Goal: Find specific page/section: Find specific page/section

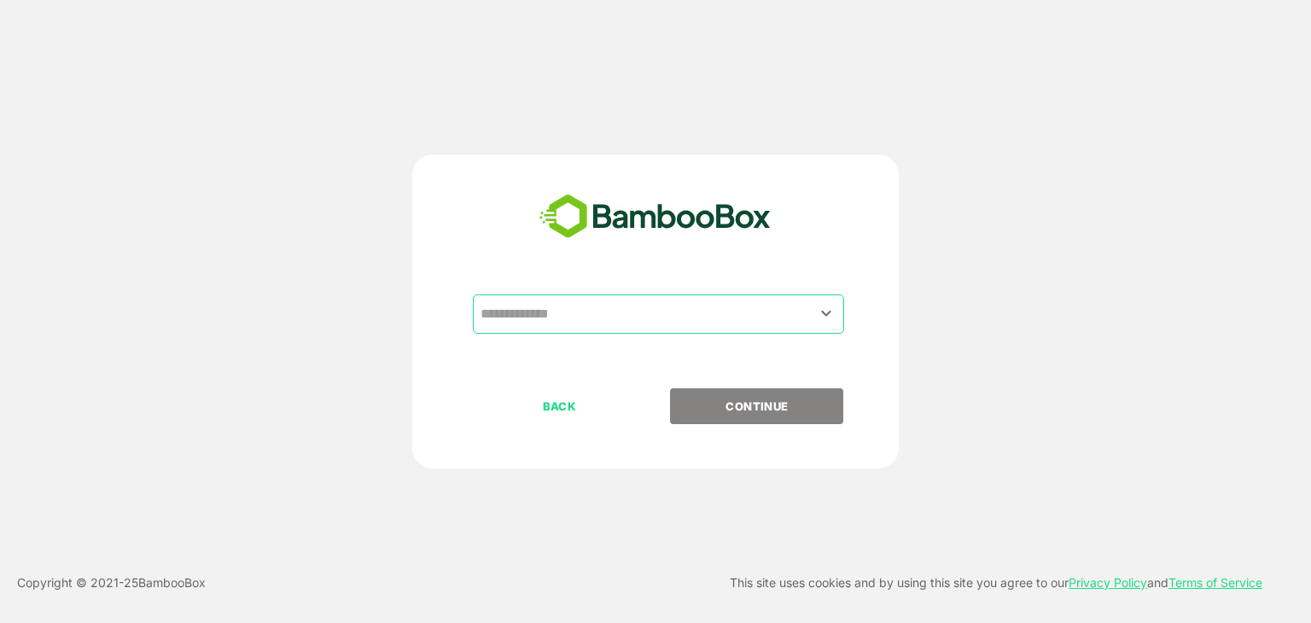
click at [618, 303] on input "text" at bounding box center [658, 314] width 365 height 32
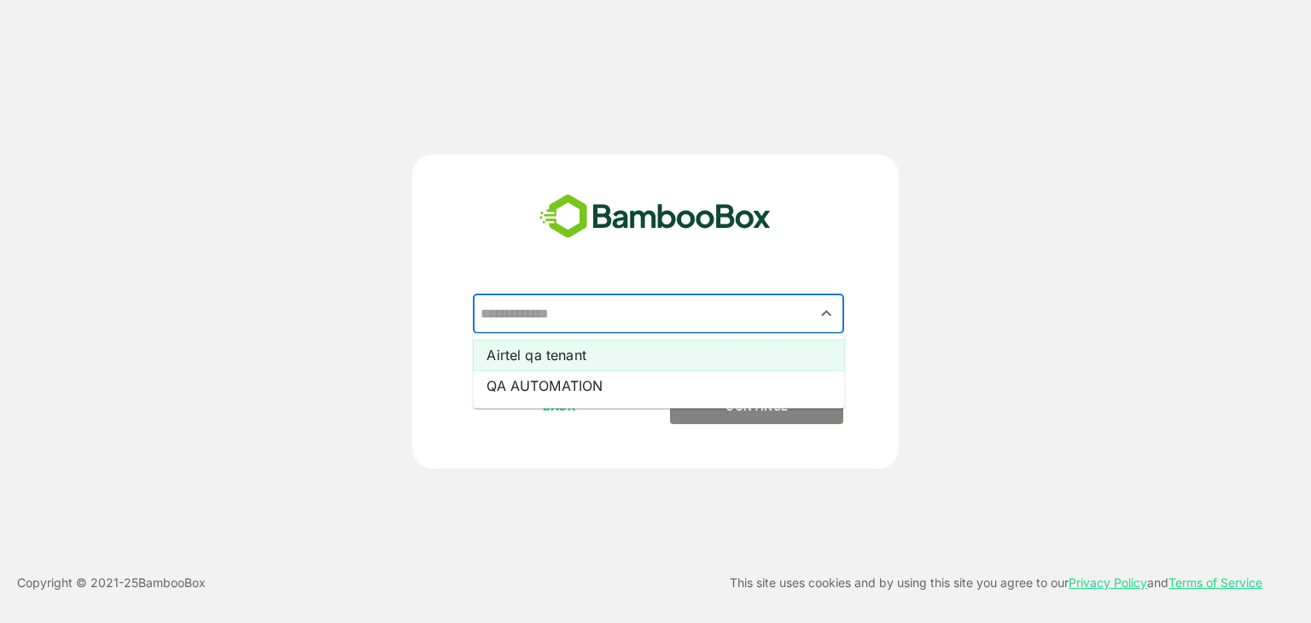
click at [566, 352] on li "Airtel qa tenant" at bounding box center [658, 355] width 371 height 31
type input "**********"
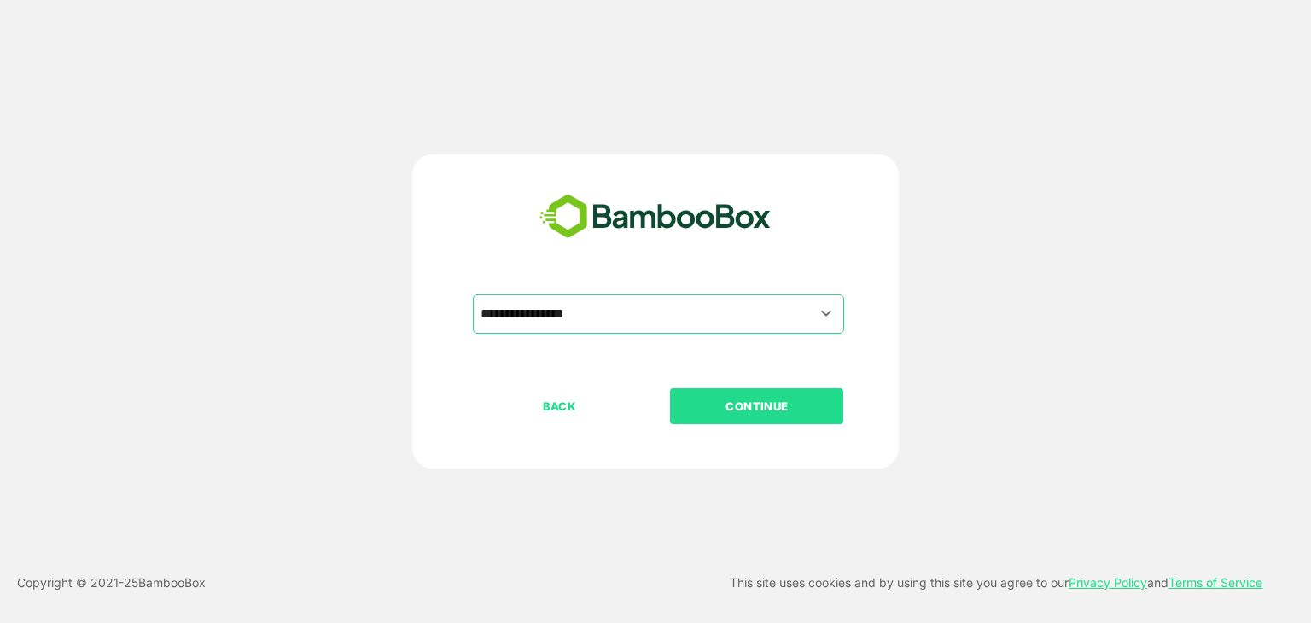
click at [739, 407] on p "CONTINUE" at bounding box center [757, 406] width 171 height 19
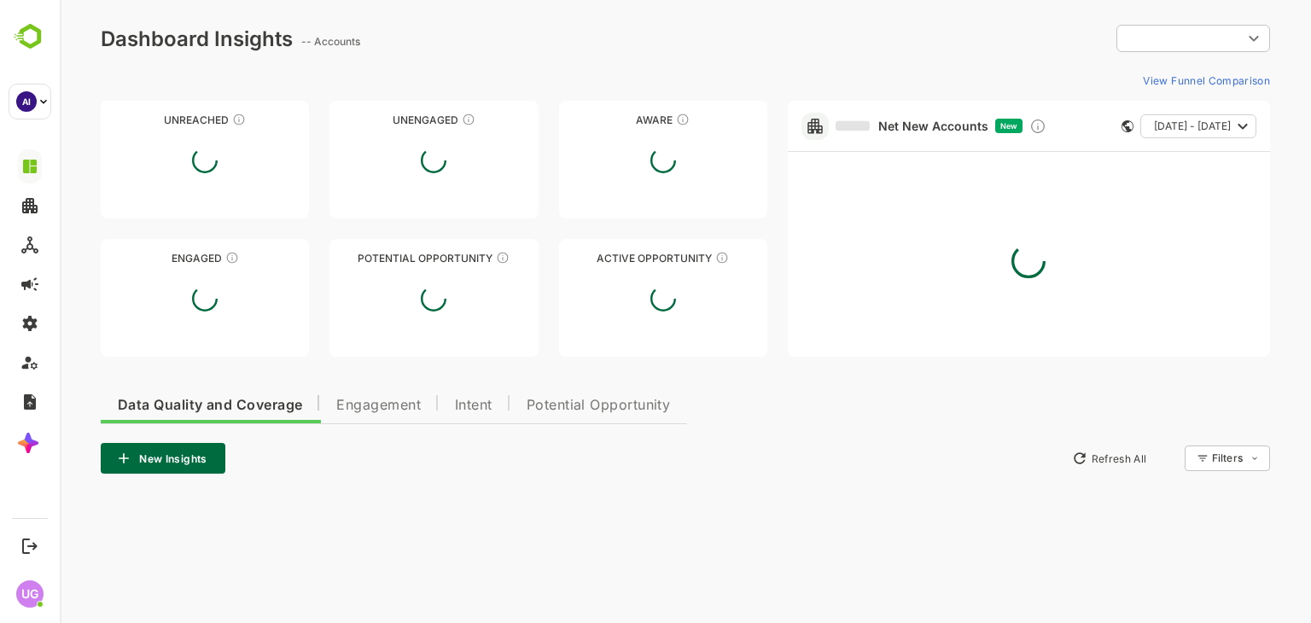
type input "**********"
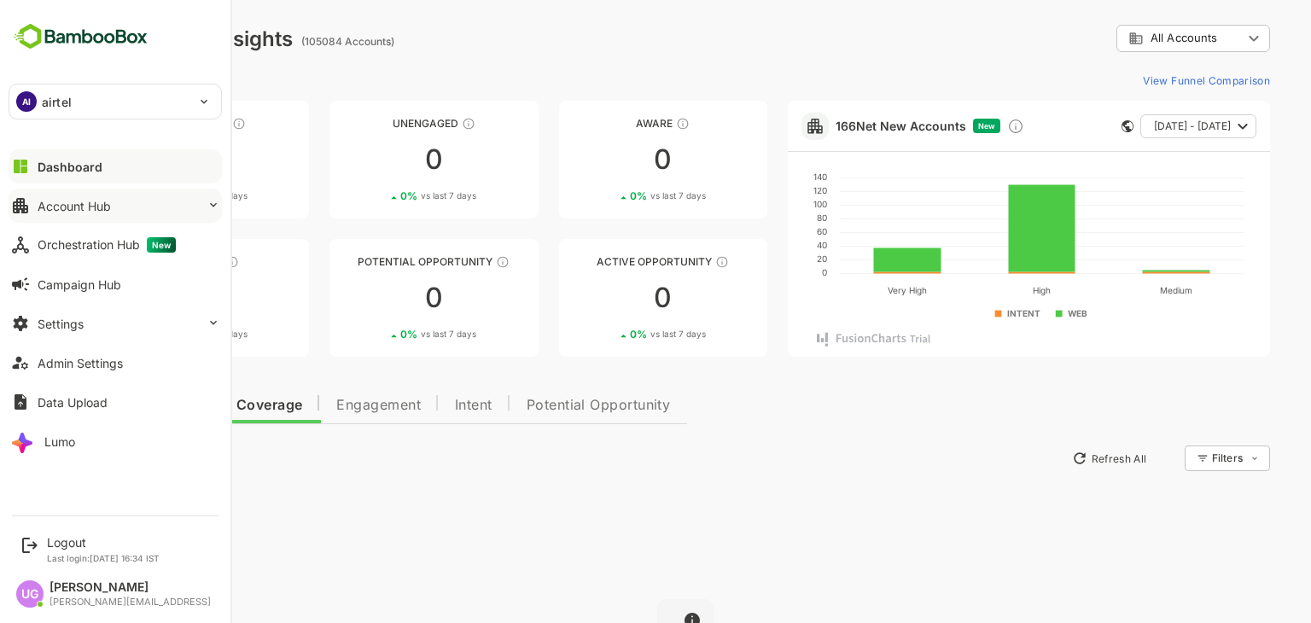
click at [65, 216] on button "Account Hub" at bounding box center [115, 206] width 213 height 34
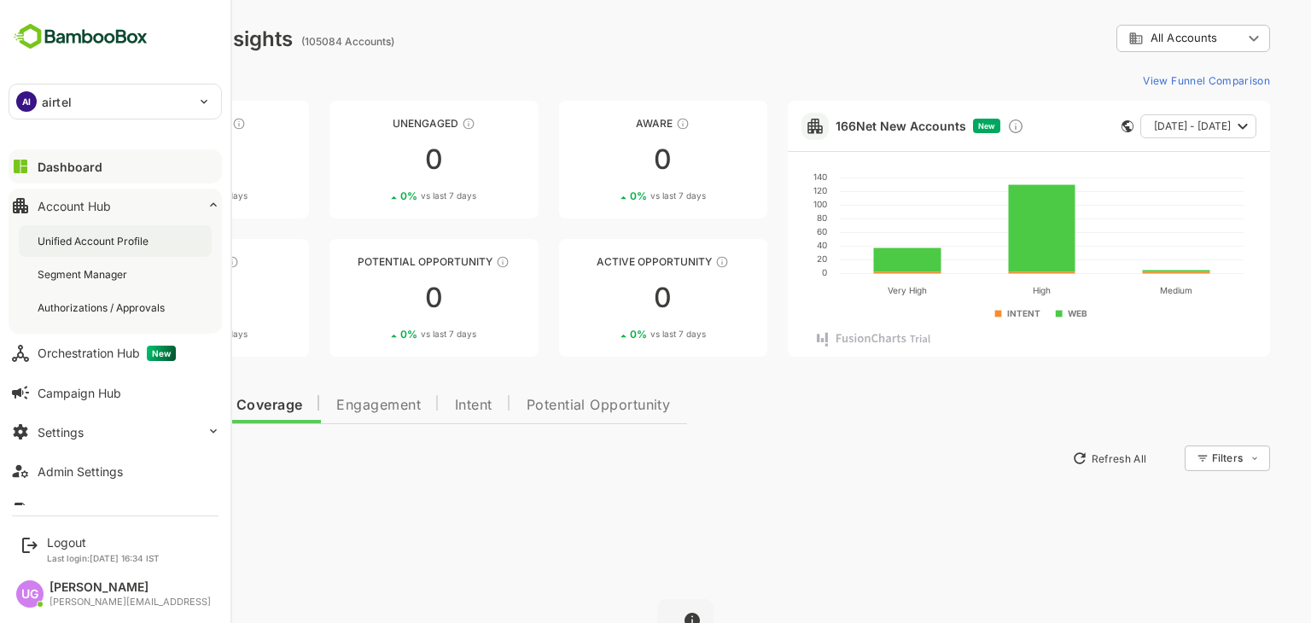
click at [102, 247] on div "Unified Account Profile" at bounding box center [95, 241] width 114 height 15
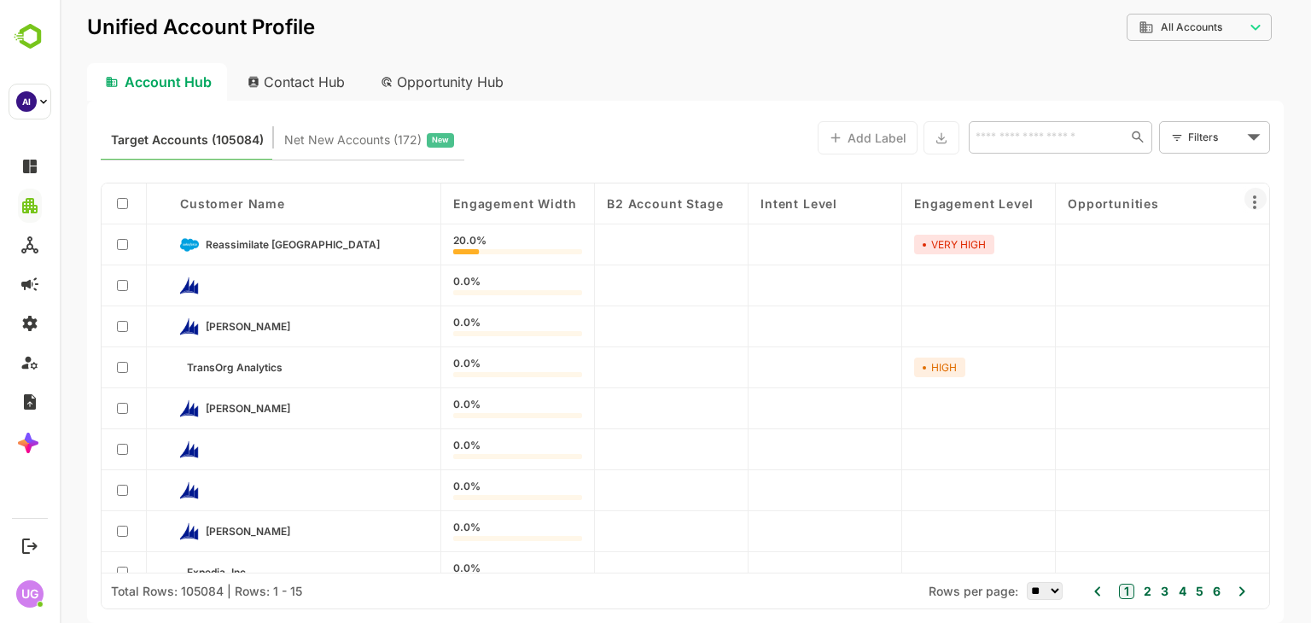
click at [1260, 206] on icon at bounding box center [1255, 202] width 20 height 20
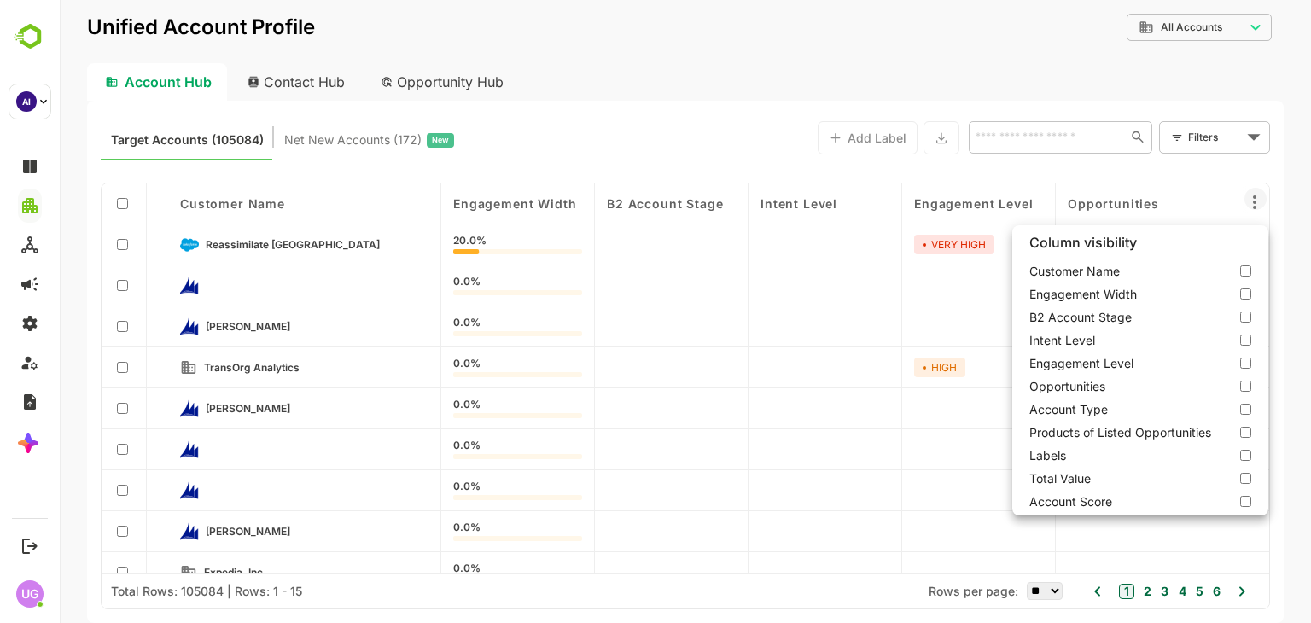
click at [319, 75] on div at bounding box center [685, 311] width 1251 height 623
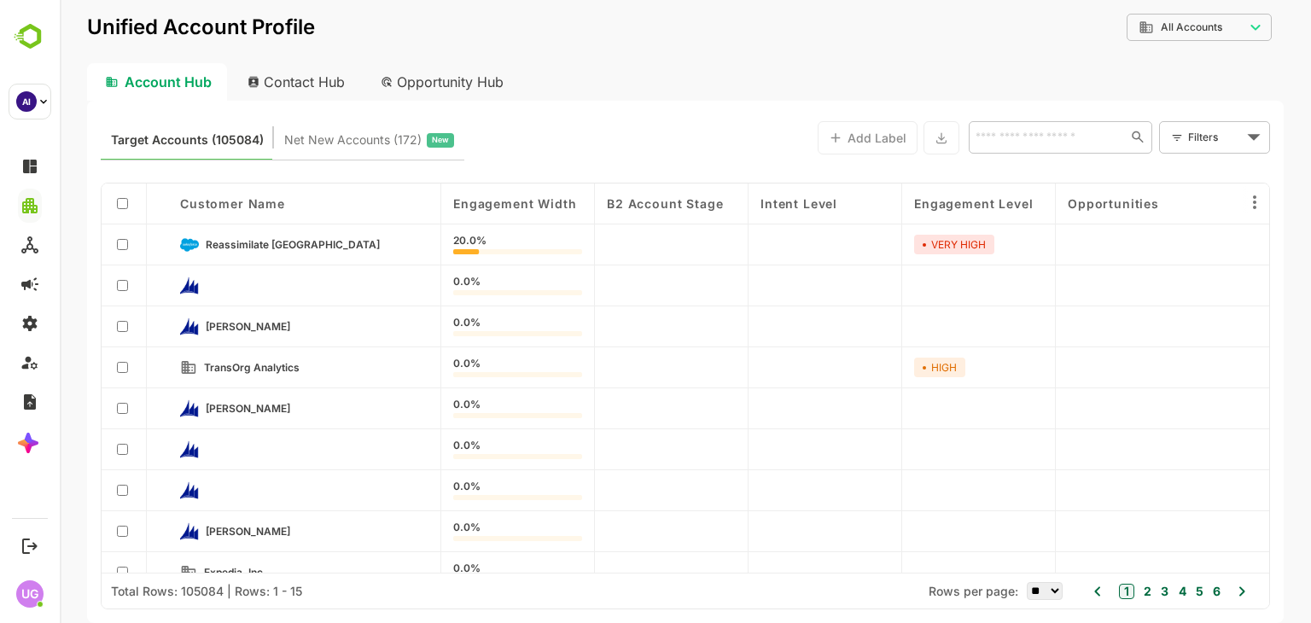
click at [307, 77] on div "Contact Hub" at bounding box center [297, 82] width 126 height 38
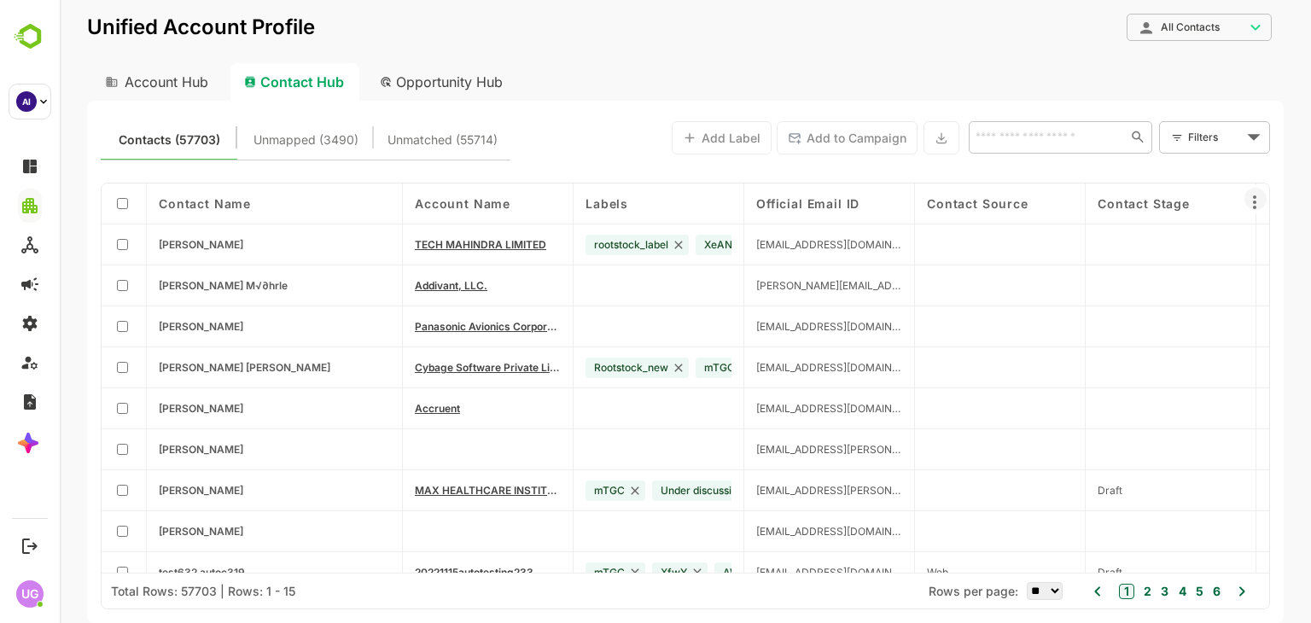
click at [1260, 201] on icon at bounding box center [1255, 202] width 20 height 20
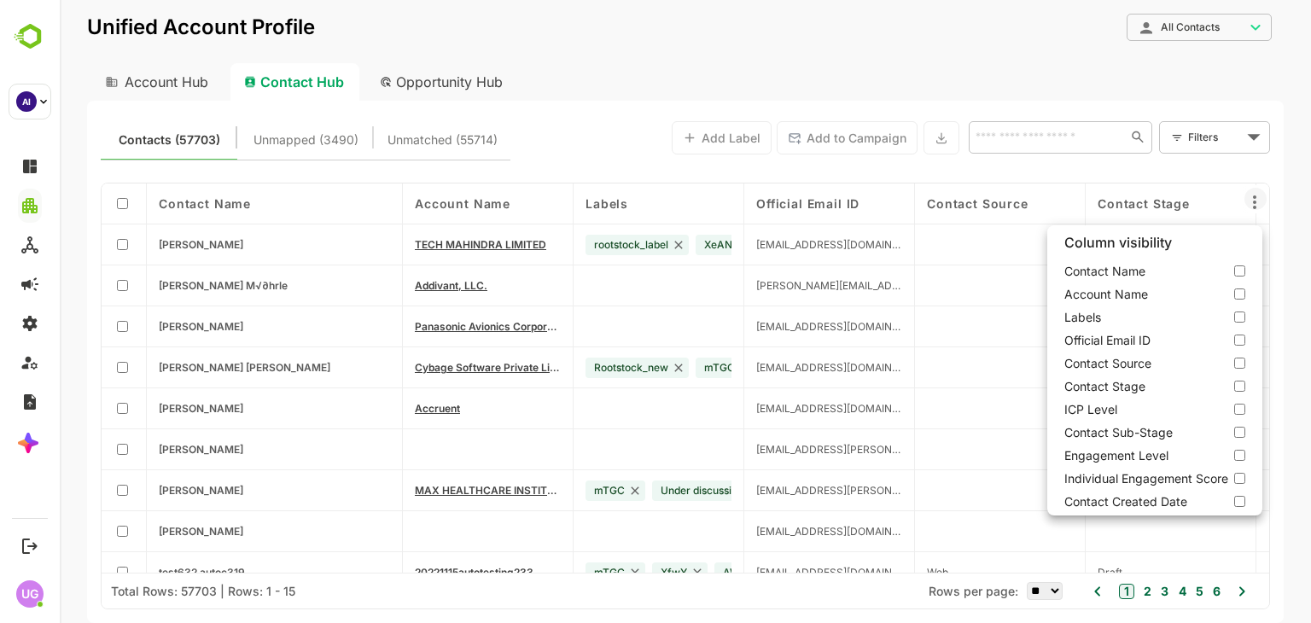
click at [333, 132] on div at bounding box center [685, 311] width 1251 height 623
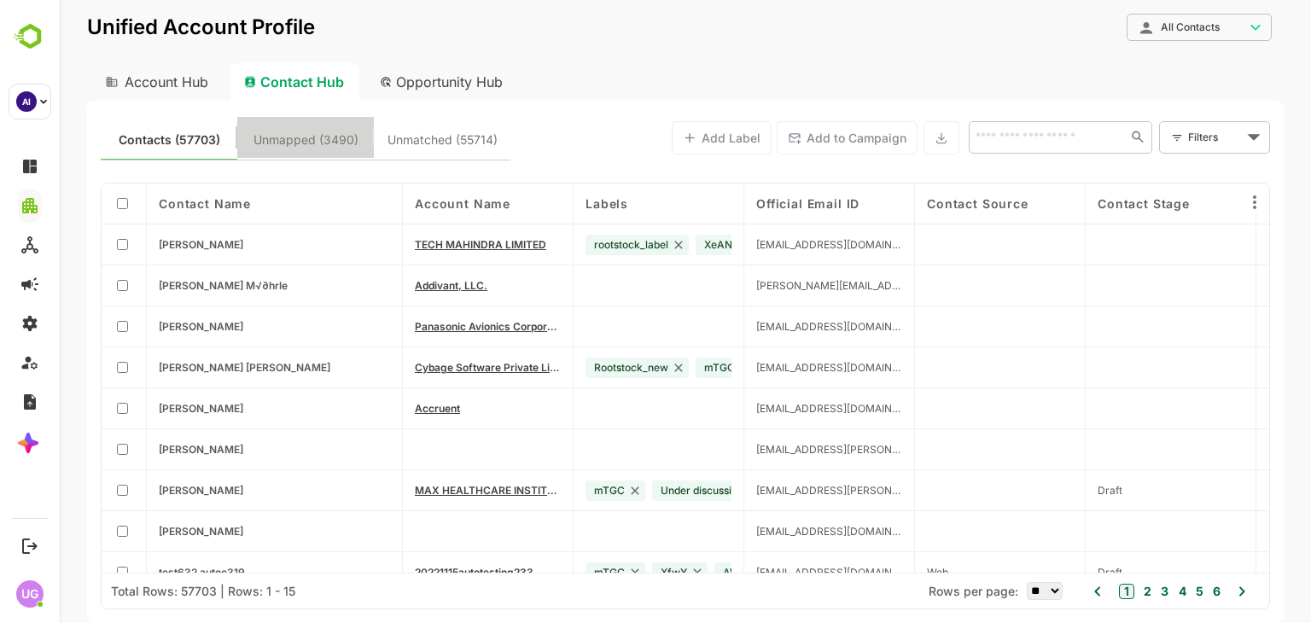
click at [292, 135] on span "Unmapped (3490)" at bounding box center [306, 140] width 105 height 22
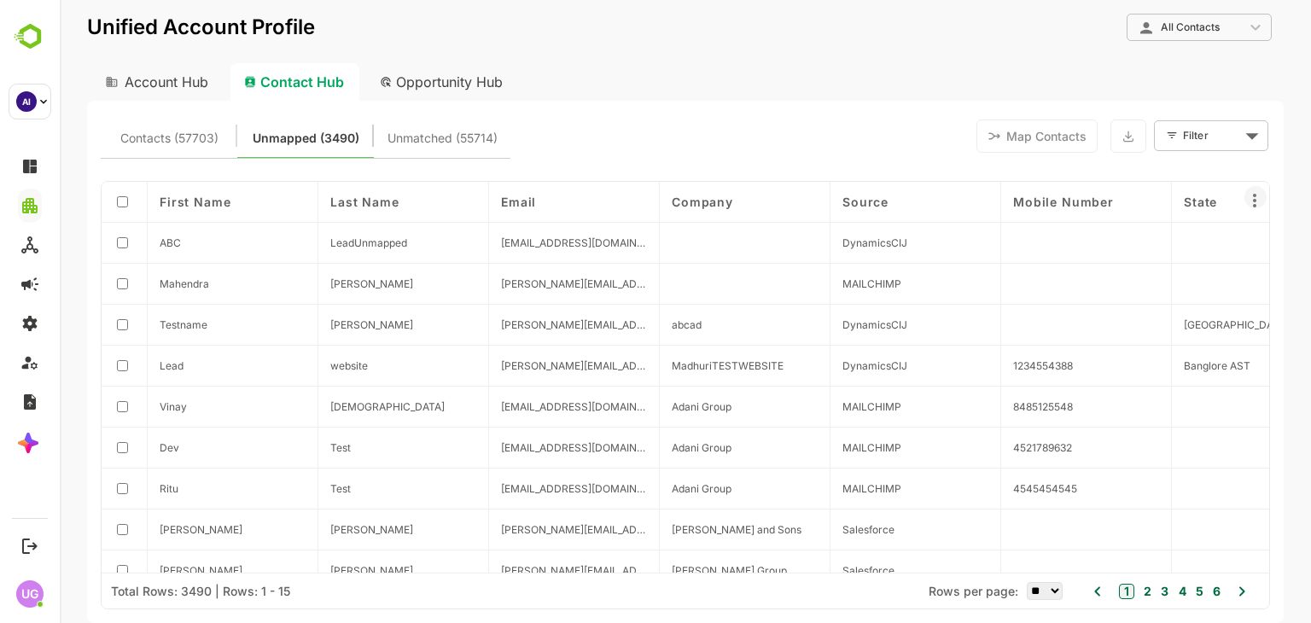
click at [1256, 194] on icon at bounding box center [1254, 201] width 3 height 14
click at [1256, 194] on div at bounding box center [685, 311] width 1251 height 623
click at [1253, 197] on icon at bounding box center [1255, 200] width 20 height 20
click at [1216, 242] on span "Column visibility" at bounding box center [1198, 240] width 142 height 17
click at [1261, 194] on icon at bounding box center [1255, 200] width 20 height 20
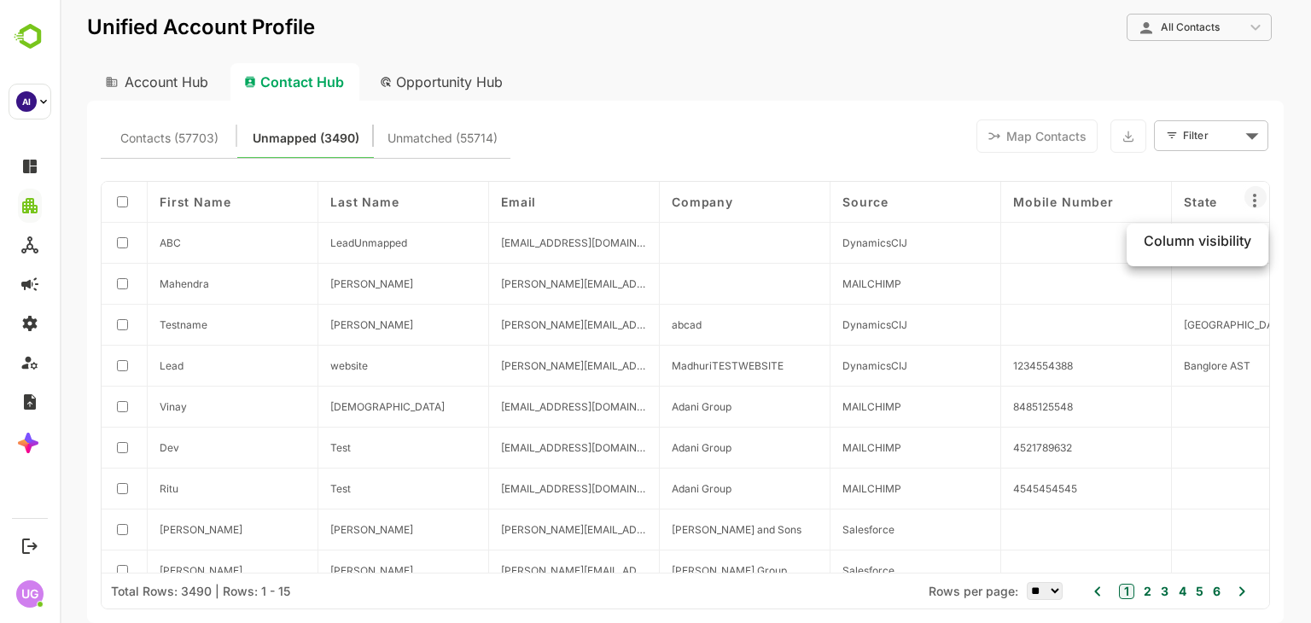
click at [1229, 244] on span "Column visibility" at bounding box center [1198, 240] width 142 height 17
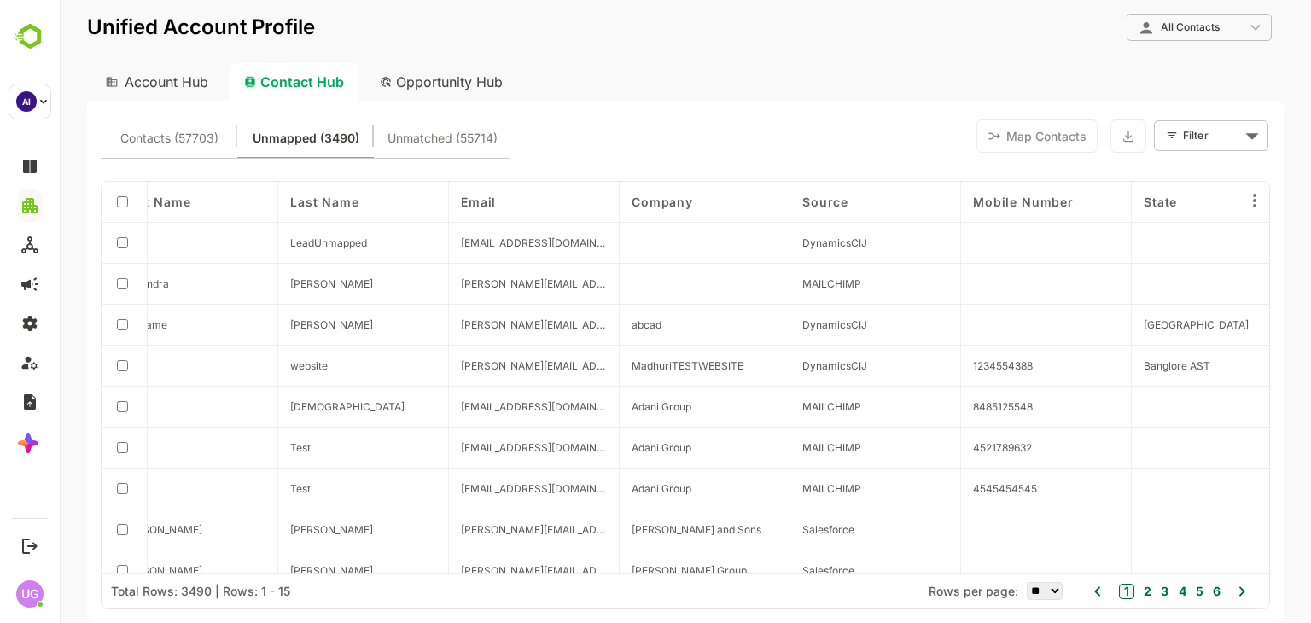
click at [456, 131] on span "Unmatched (55714)" at bounding box center [443, 138] width 110 height 22
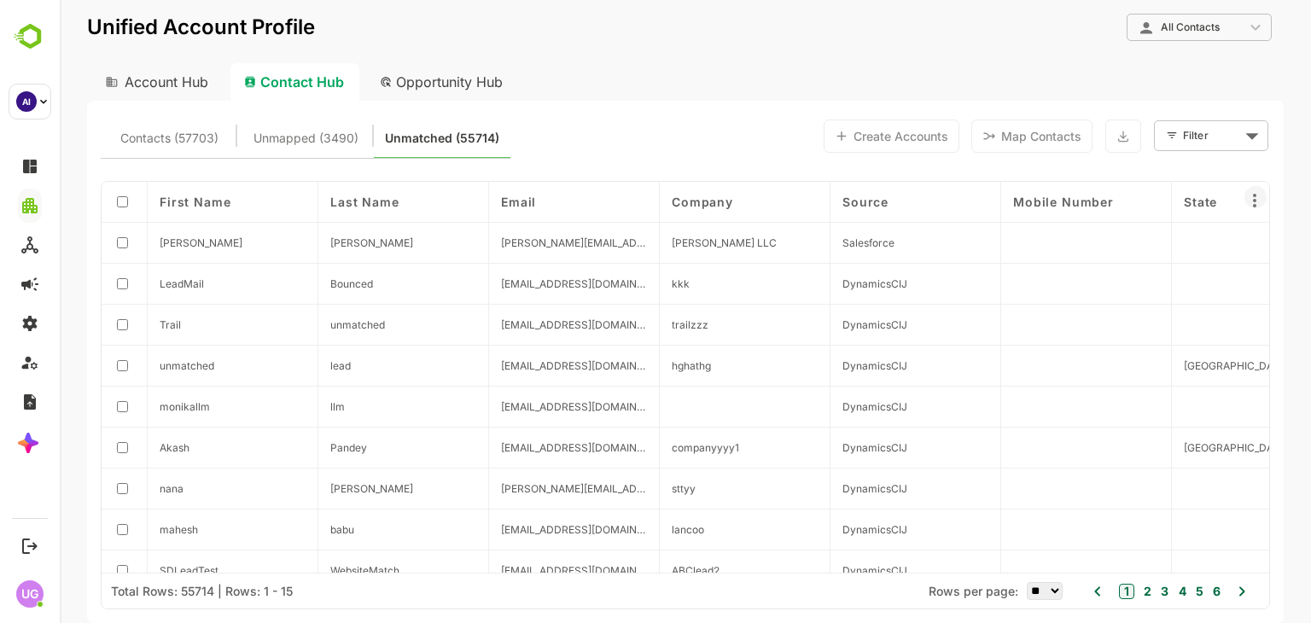
click at [1254, 204] on icon at bounding box center [1254, 201] width 3 height 14
click at [188, 131] on div at bounding box center [685, 311] width 1251 height 623
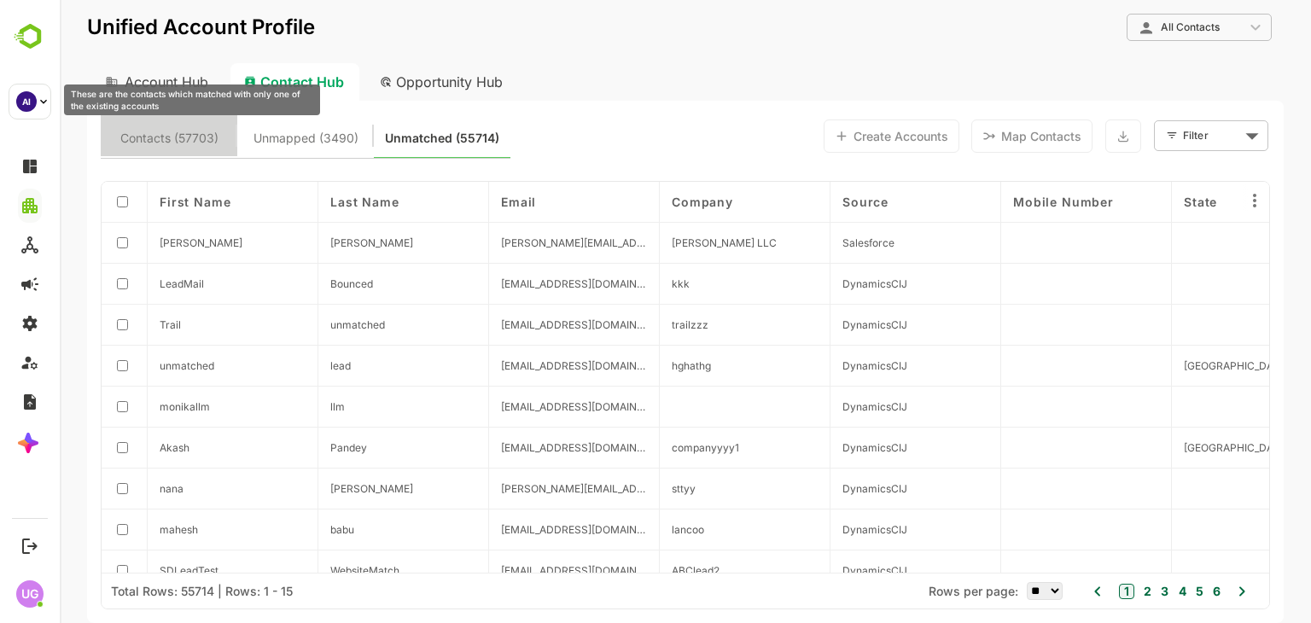
click at [171, 136] on span "Contacts (57703)" at bounding box center [169, 138] width 98 height 22
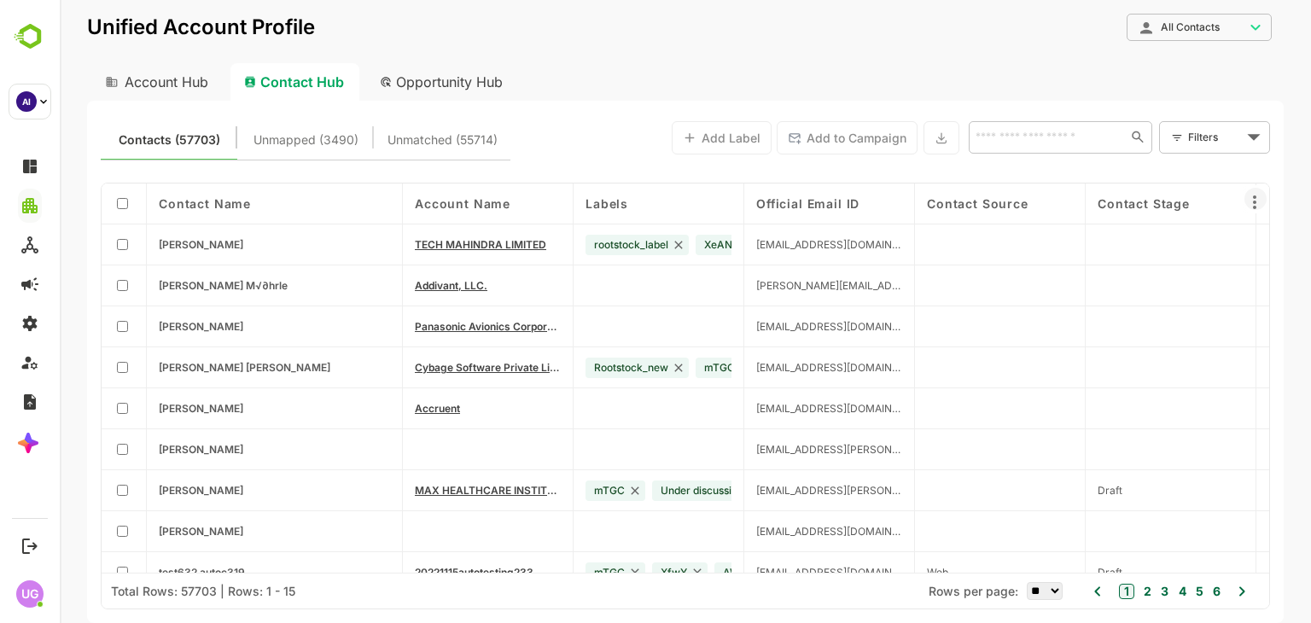
click at [1253, 202] on icon at bounding box center [1255, 202] width 20 height 20
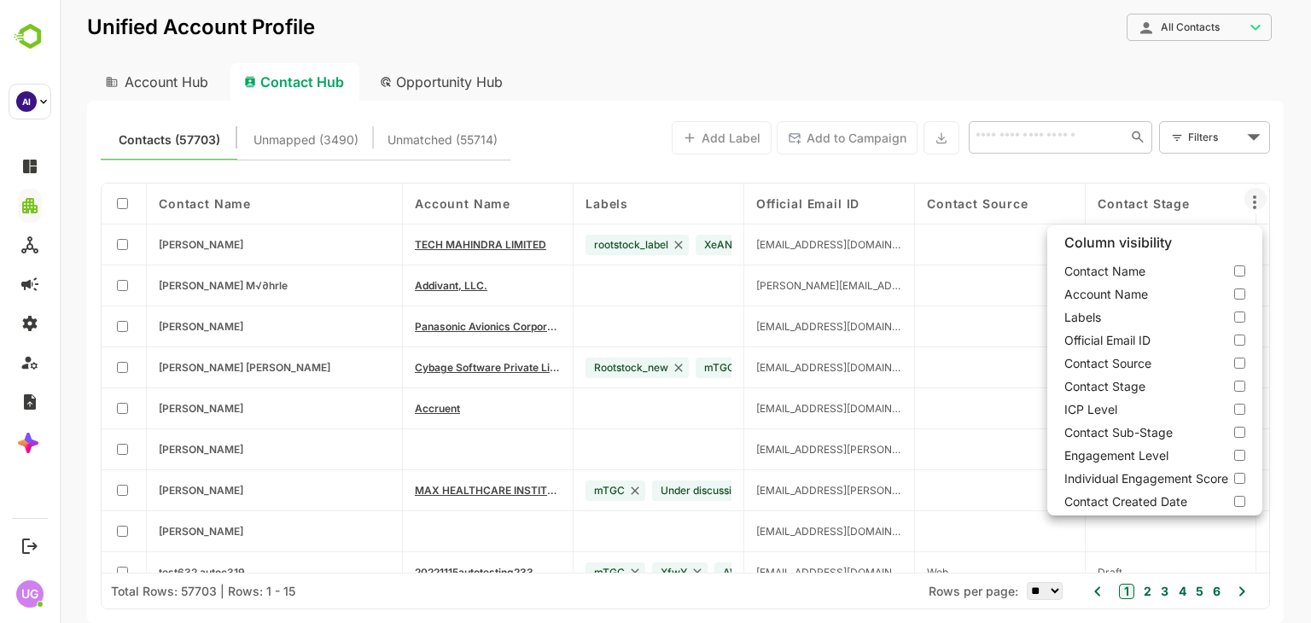
click at [1257, 201] on div at bounding box center [685, 311] width 1251 height 623
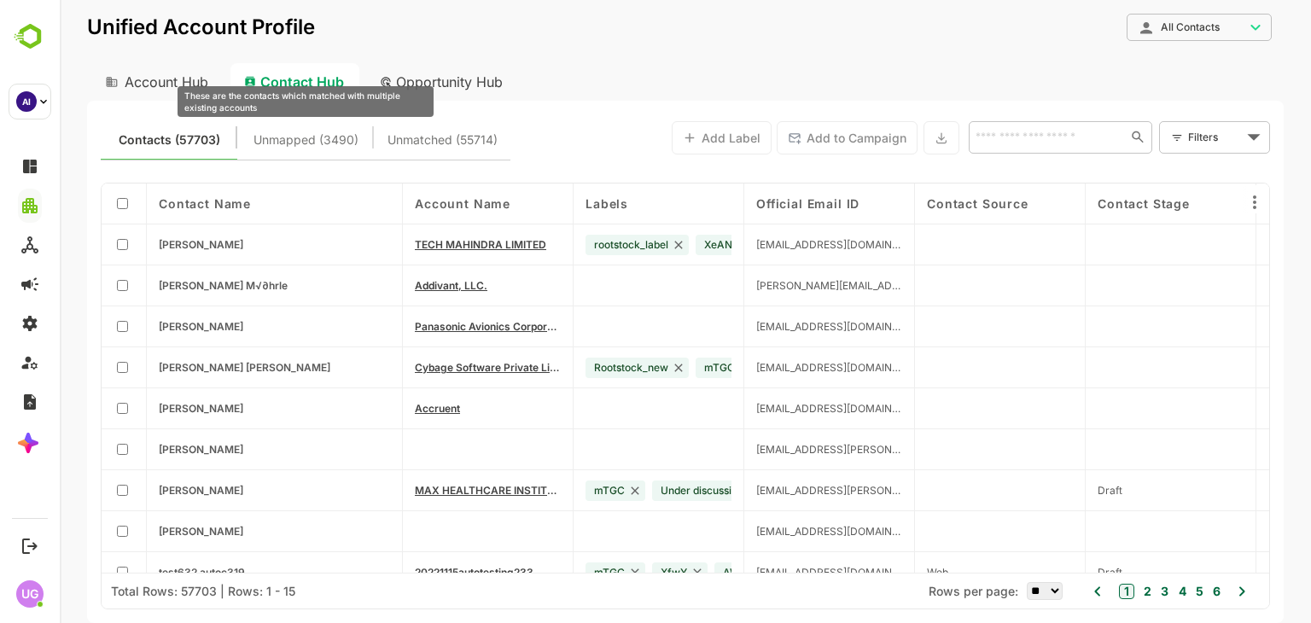
click at [329, 141] on span "Unmapped (3490)" at bounding box center [306, 140] width 105 height 22
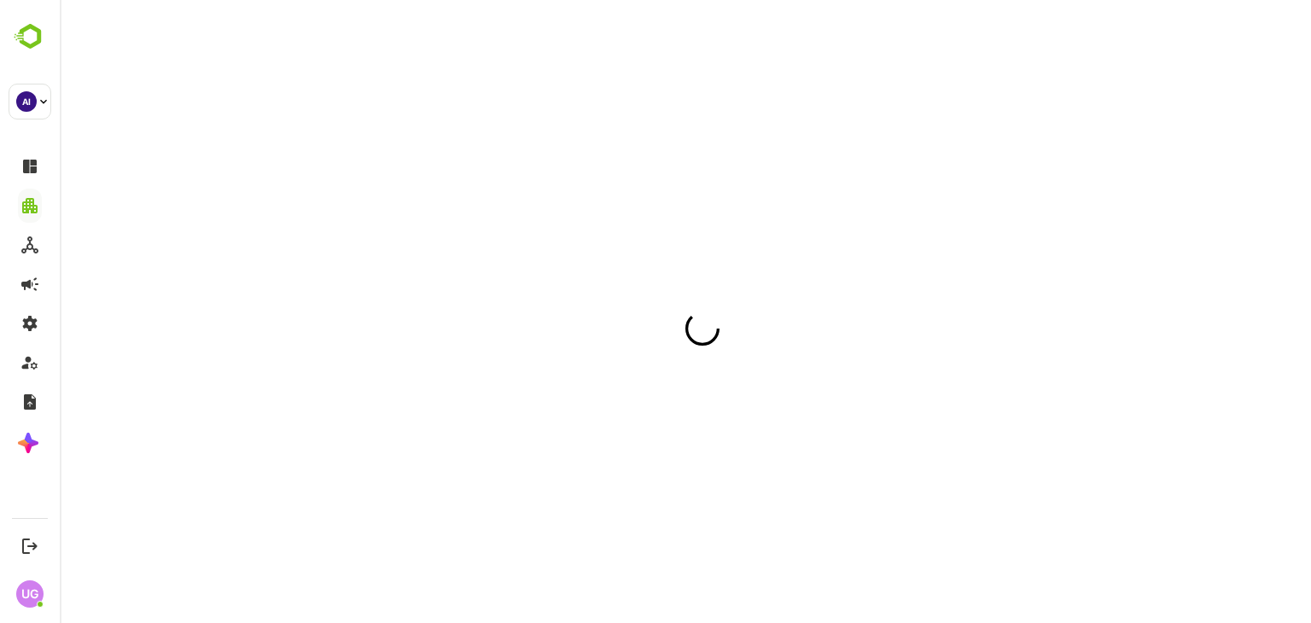
scroll to position [0, 0]
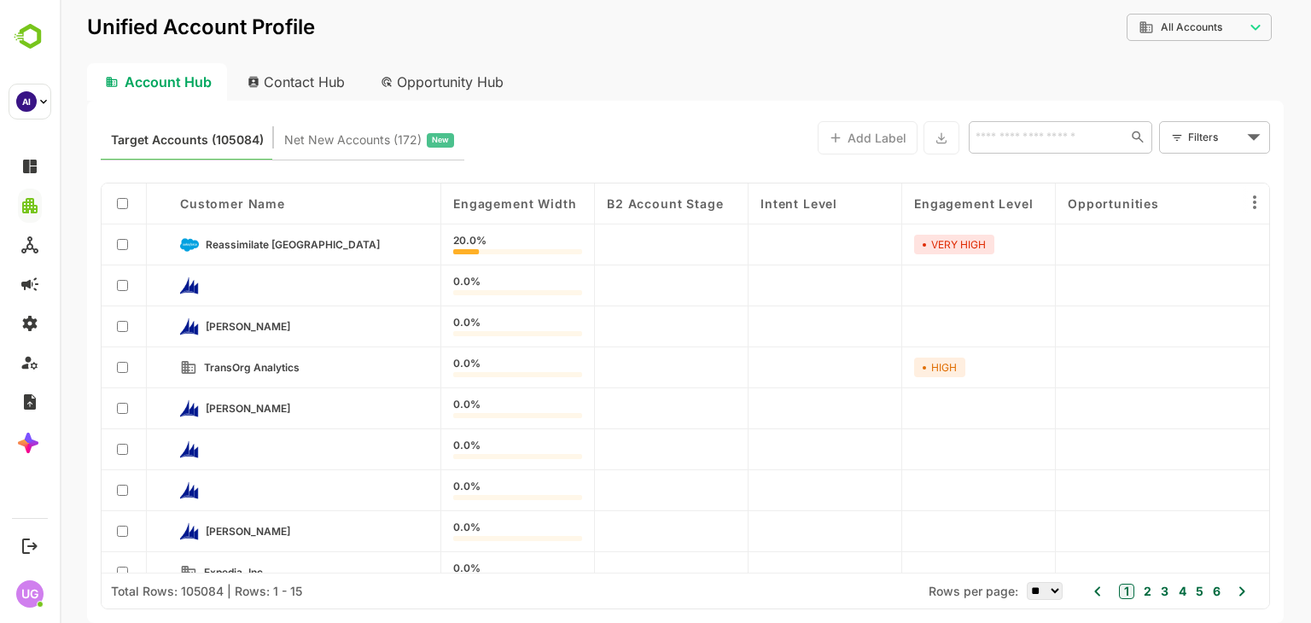
click at [280, 69] on div "Contact Hub" at bounding box center [297, 82] width 126 height 38
type input "**********"
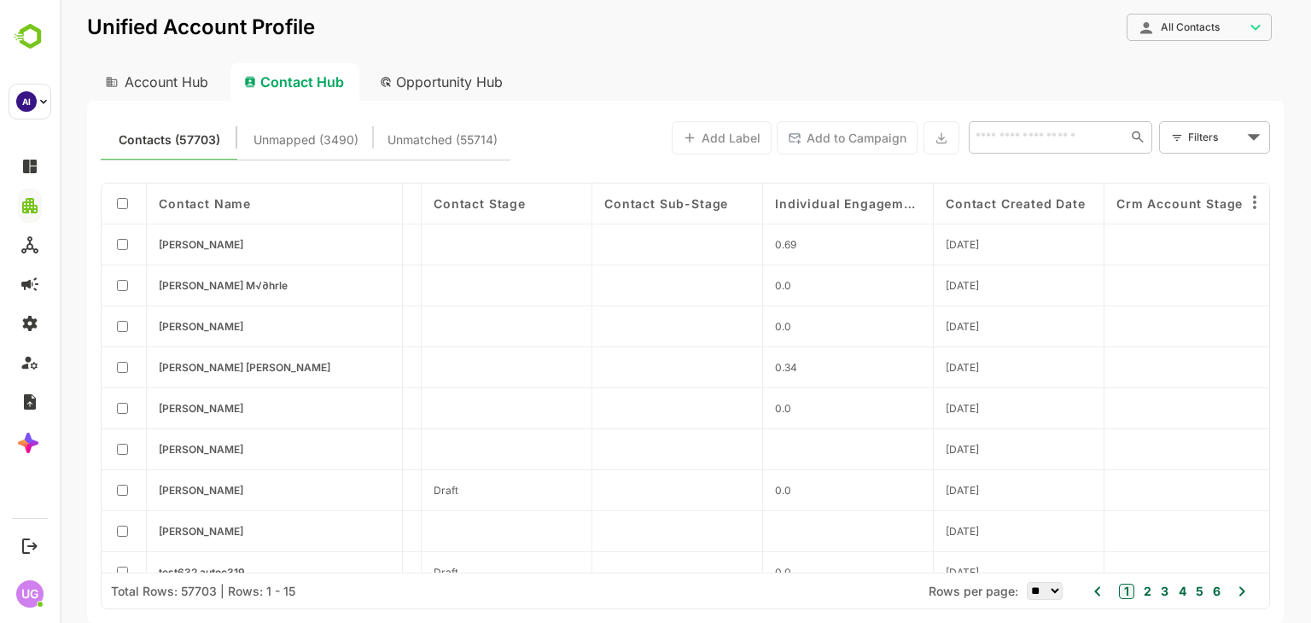
scroll to position [0, 697]
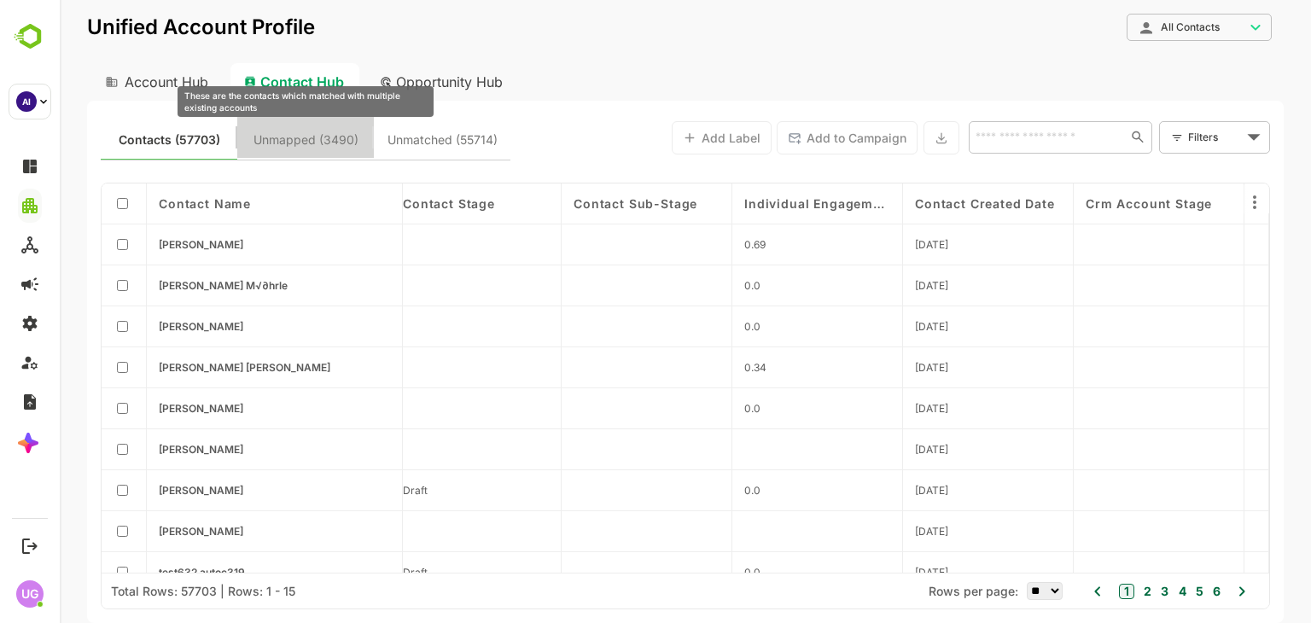
click at [301, 141] on span "Unmapped (3490)" at bounding box center [306, 140] width 105 height 22
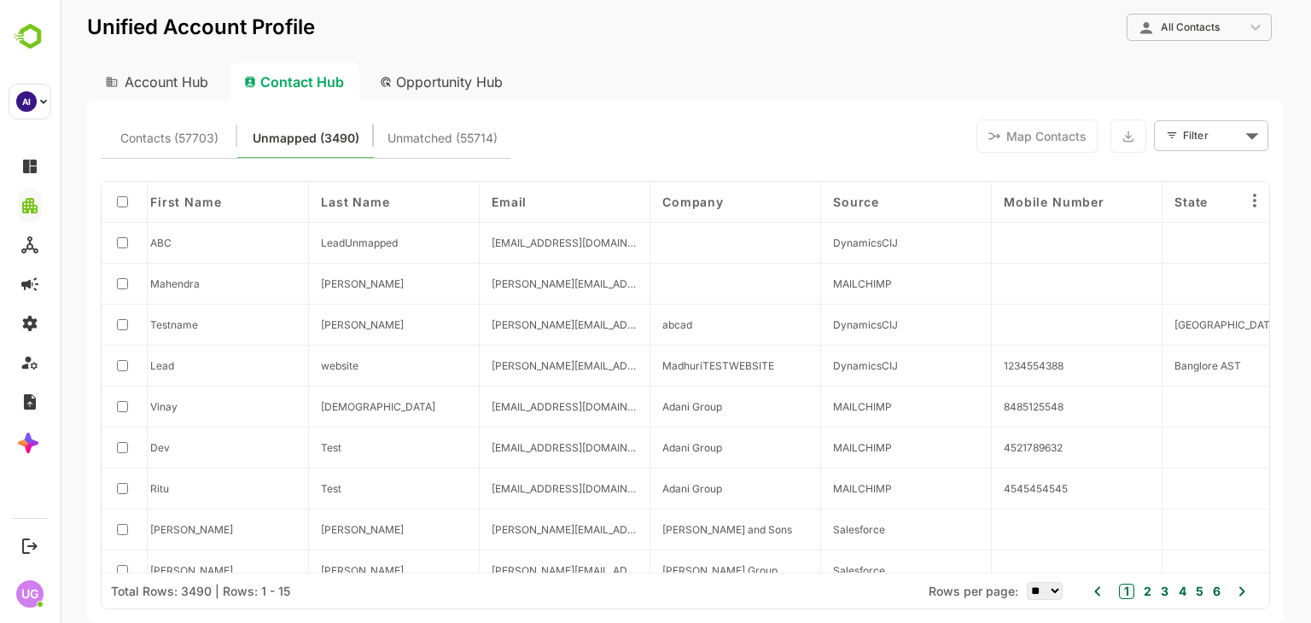
scroll to position [0, 10]
click at [1251, 199] on icon at bounding box center [1255, 200] width 20 height 20
click at [1284, 200] on div at bounding box center [685, 311] width 1251 height 623
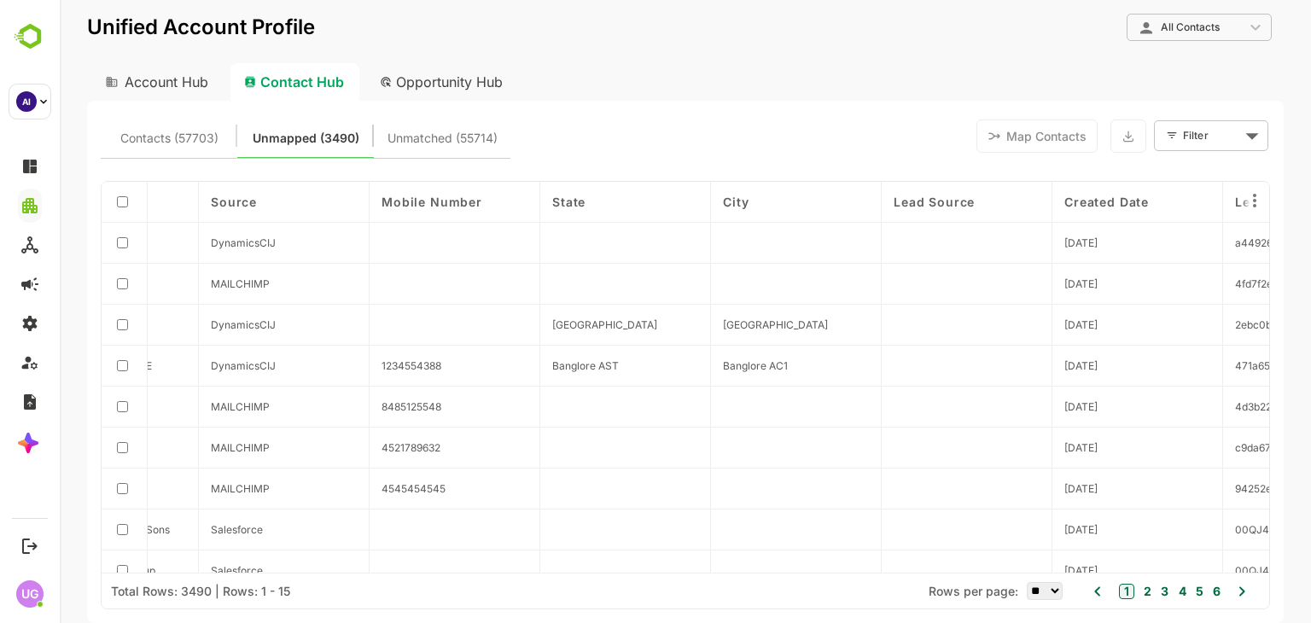
scroll to position [0, 785]
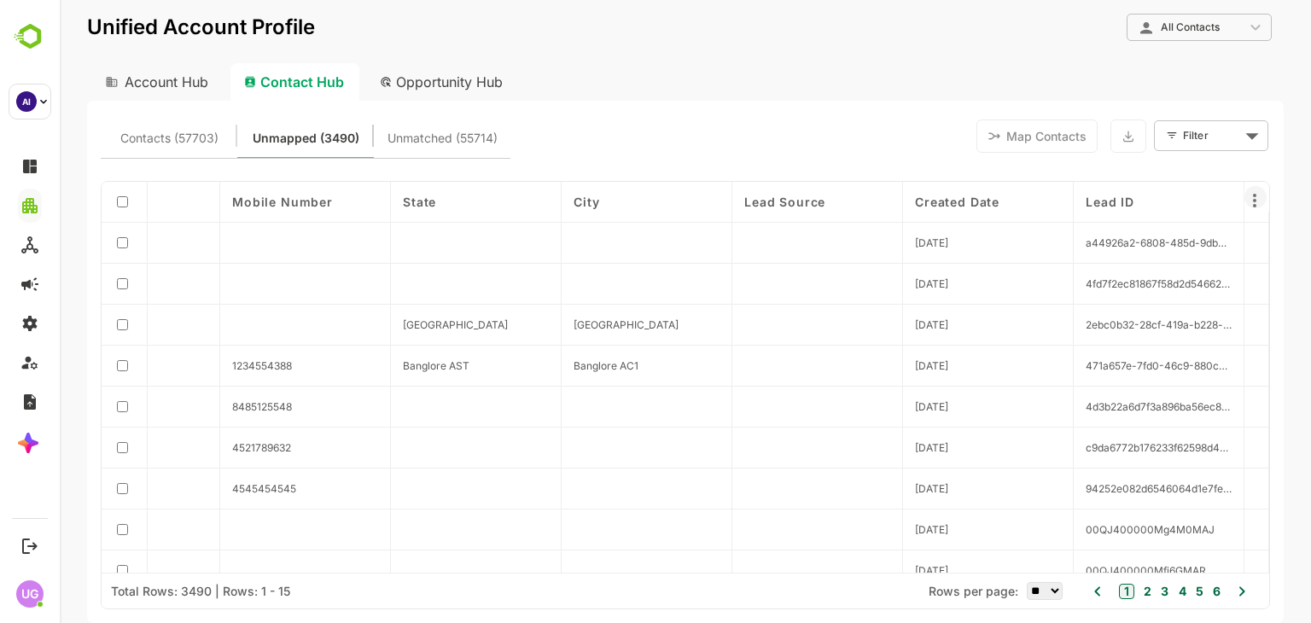
click at [1253, 195] on icon at bounding box center [1254, 201] width 3 height 14
click at [1286, 250] on div at bounding box center [685, 311] width 1251 height 623
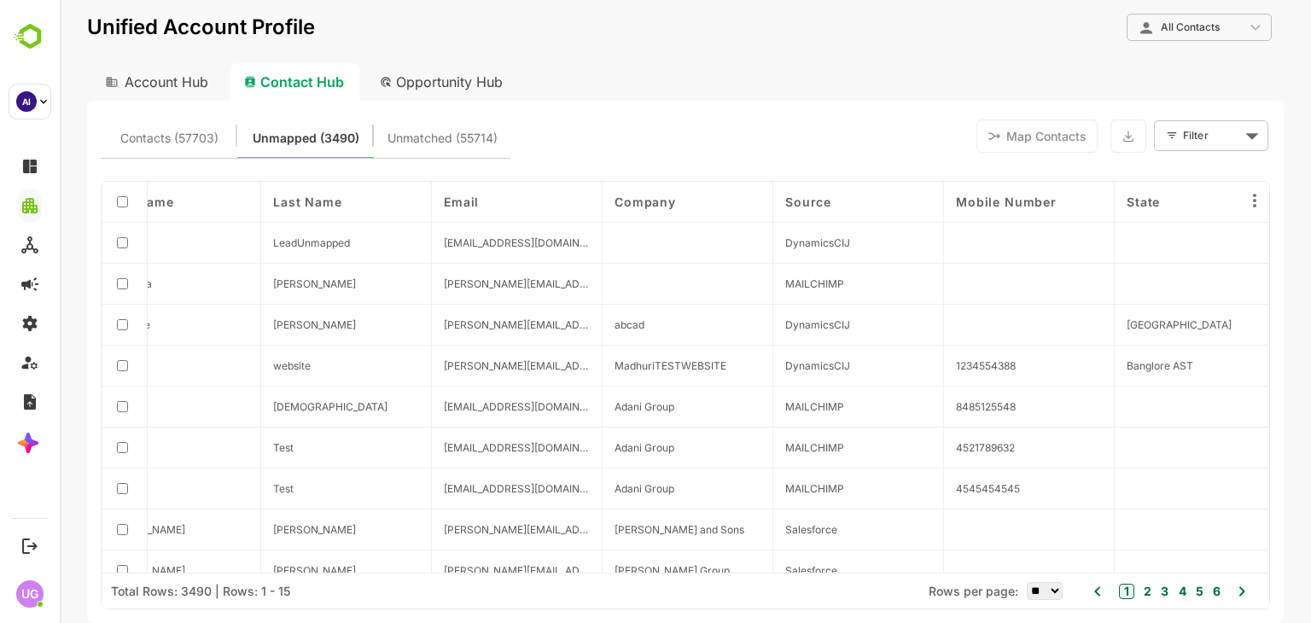
scroll to position [0, 0]
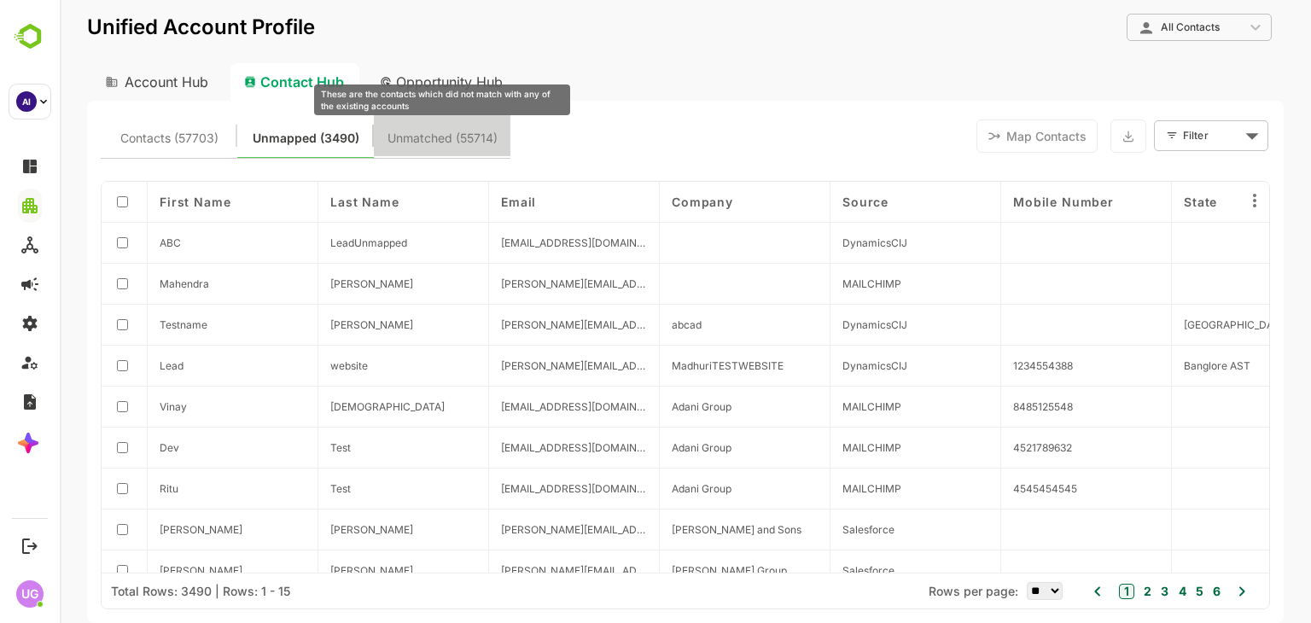
click at [451, 141] on span "Unmatched (55714)" at bounding box center [443, 138] width 110 height 22
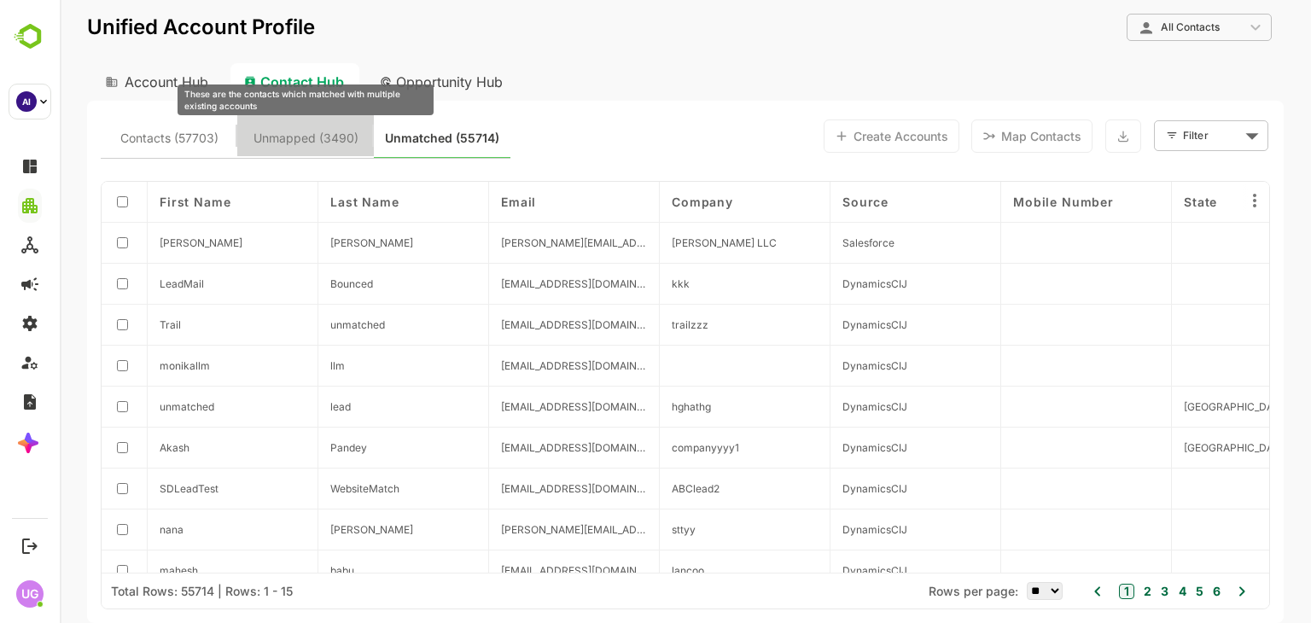
click at [312, 136] on span "Unmapped (3490)" at bounding box center [306, 138] width 105 height 22
